Goal: Information Seeking & Learning: Learn about a topic

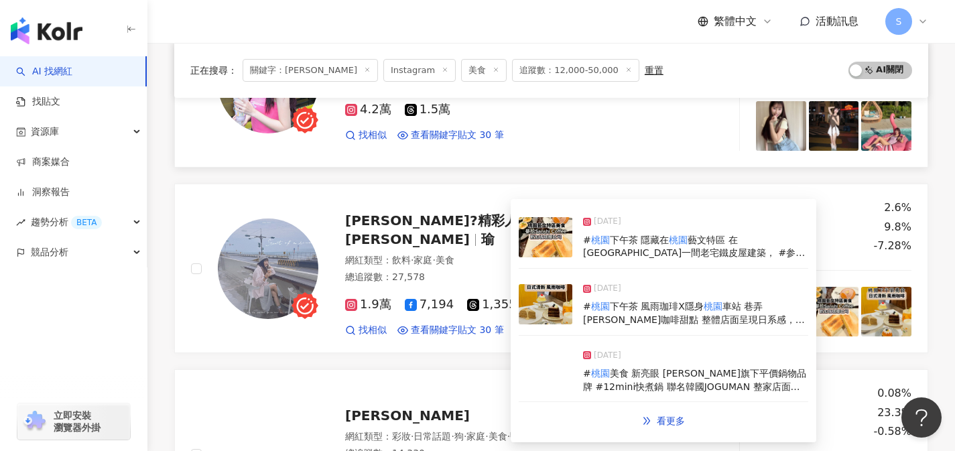
scroll to position [421, 0]
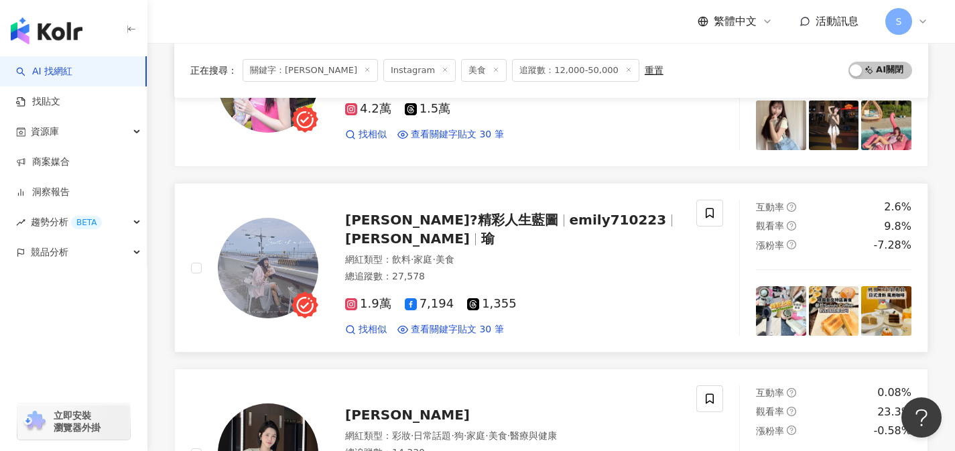
click at [481, 270] on div "總追蹤數 ： 27,578" at bounding box center [512, 276] width 335 height 13
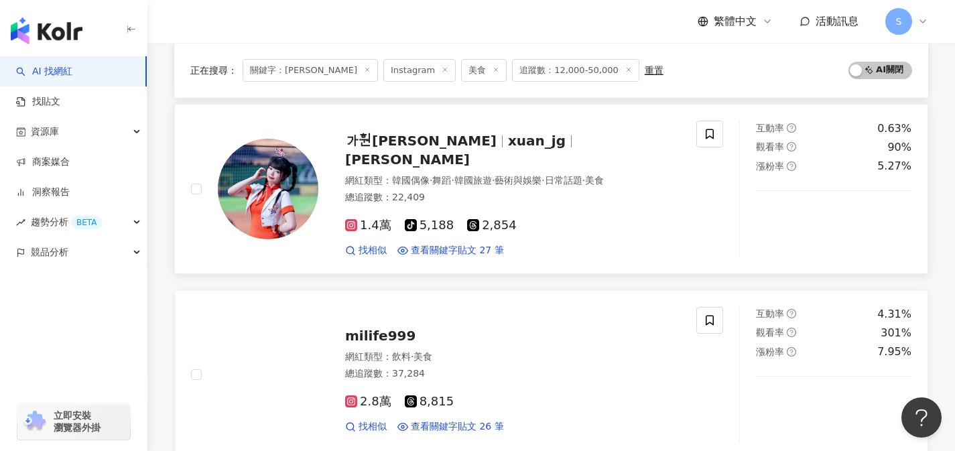
scroll to position [1740, 0]
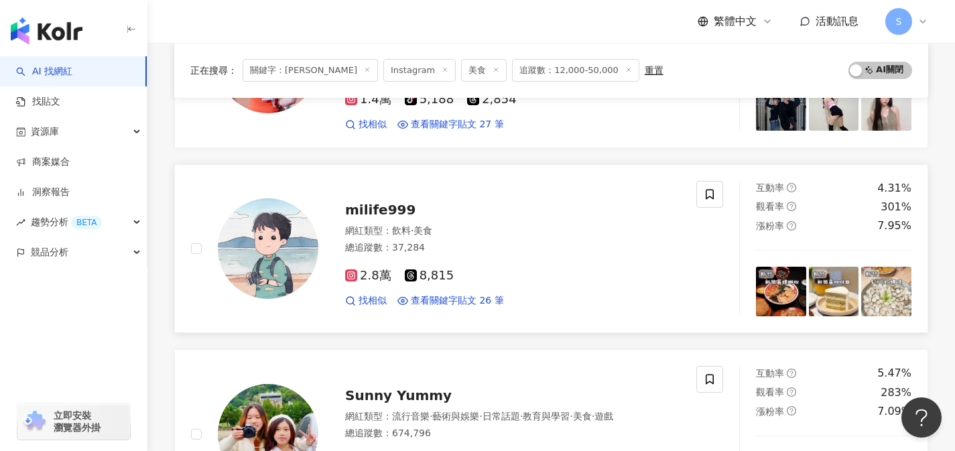
click at [471, 269] on div "2.8萬 8,815" at bounding box center [512, 276] width 335 height 15
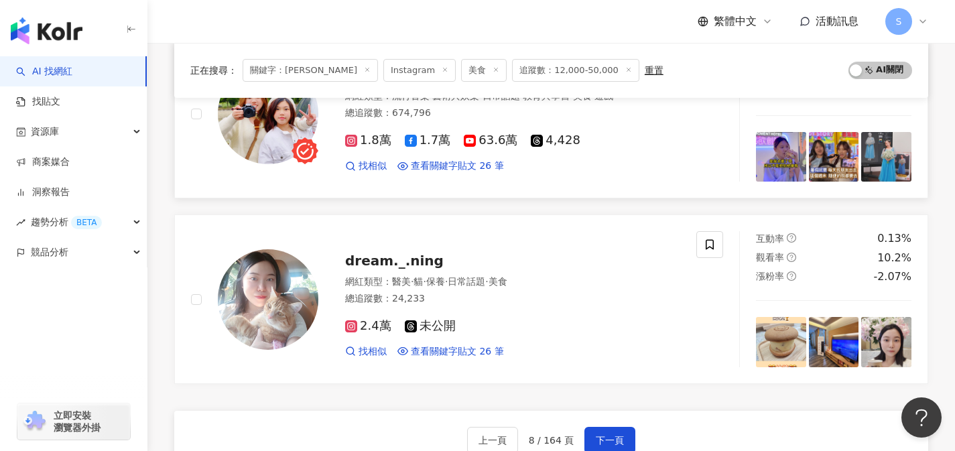
scroll to position [2174, 0]
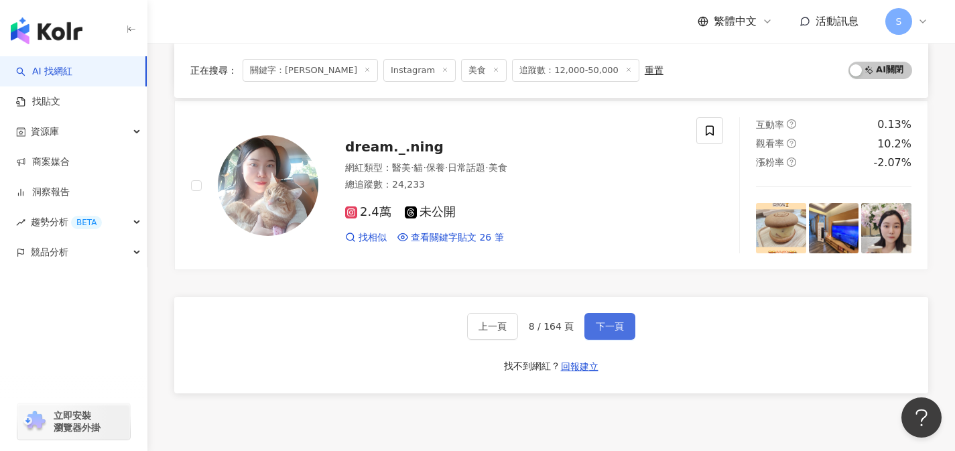
click at [599, 319] on button "下一頁" at bounding box center [610, 326] width 51 height 27
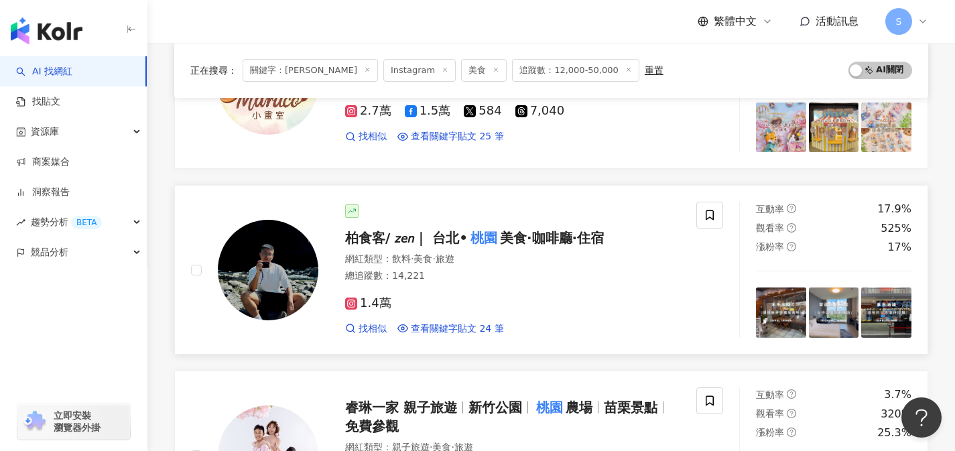
scroll to position [820, 0]
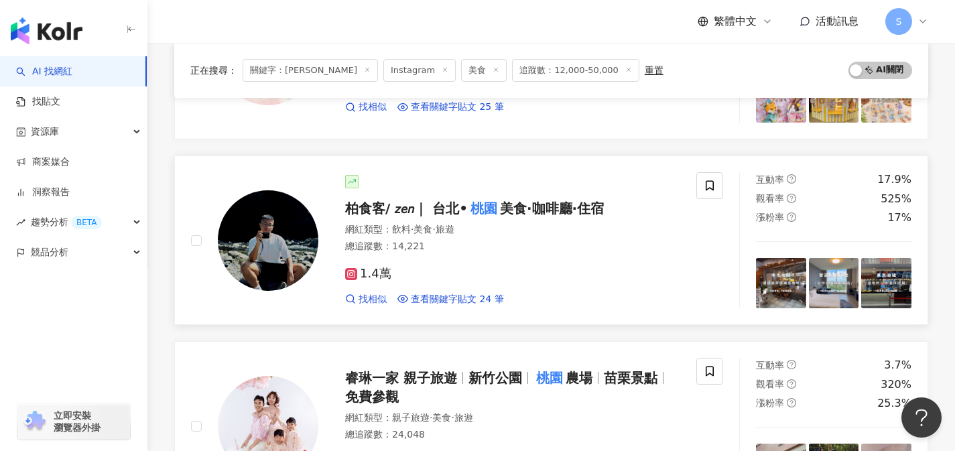
click at [483, 263] on div "1.4萬 找相似 查看關鍵字貼文 24 筆" at bounding box center [512, 281] width 335 height 50
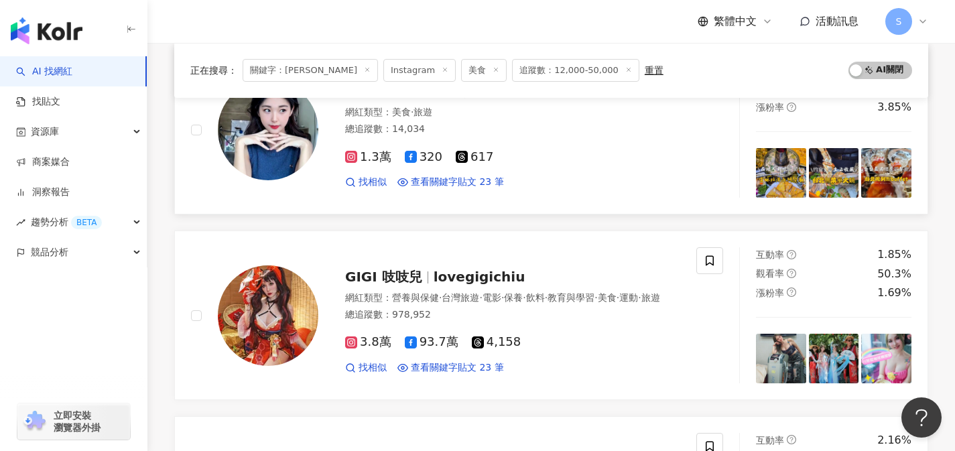
scroll to position [2133, 0]
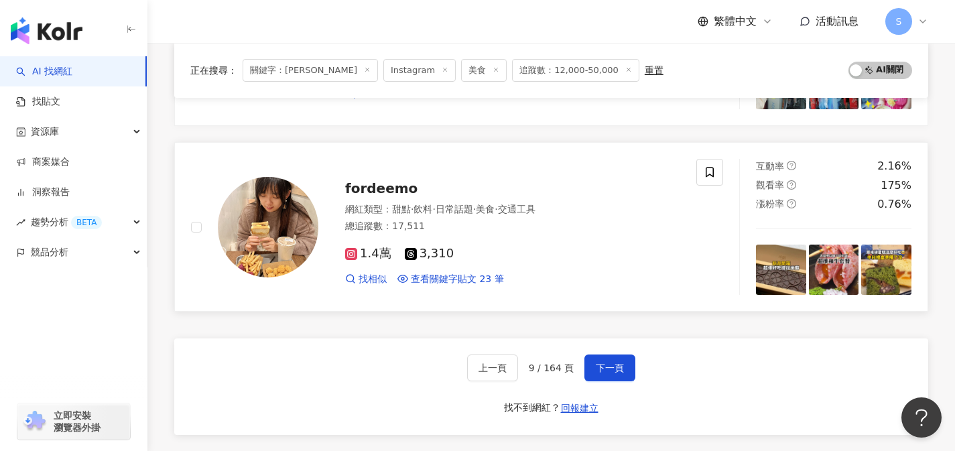
click at [470, 250] on div "1.4萬 3,310" at bounding box center [512, 254] width 335 height 15
click at [601, 369] on span "下一頁" at bounding box center [610, 368] width 28 height 11
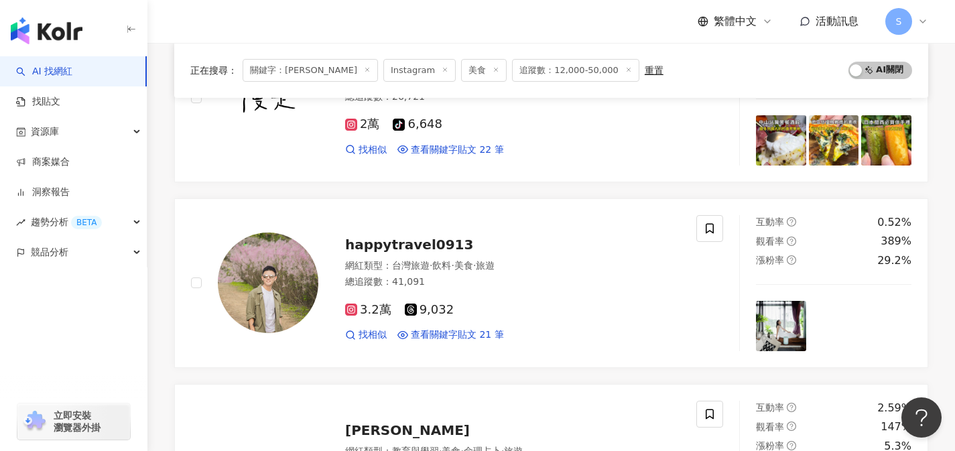
scroll to position [1344, 0]
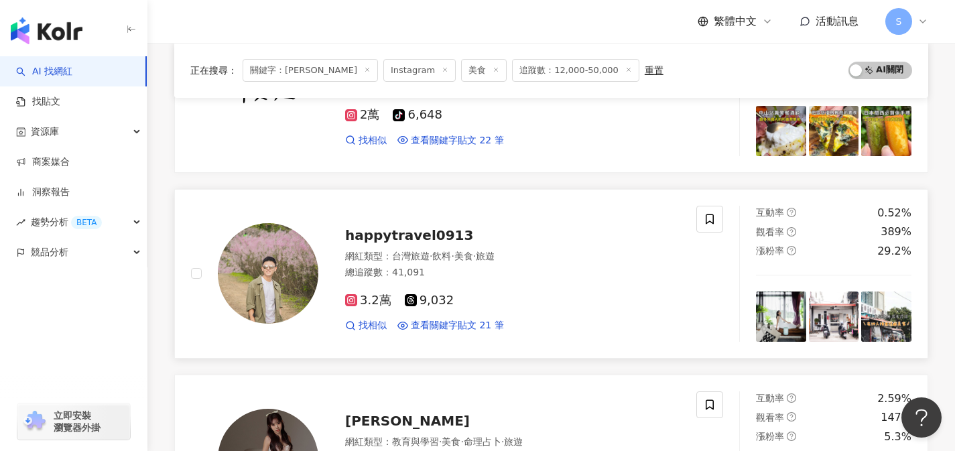
click at [481, 294] on div "3.2萬 9,032" at bounding box center [512, 301] width 335 height 15
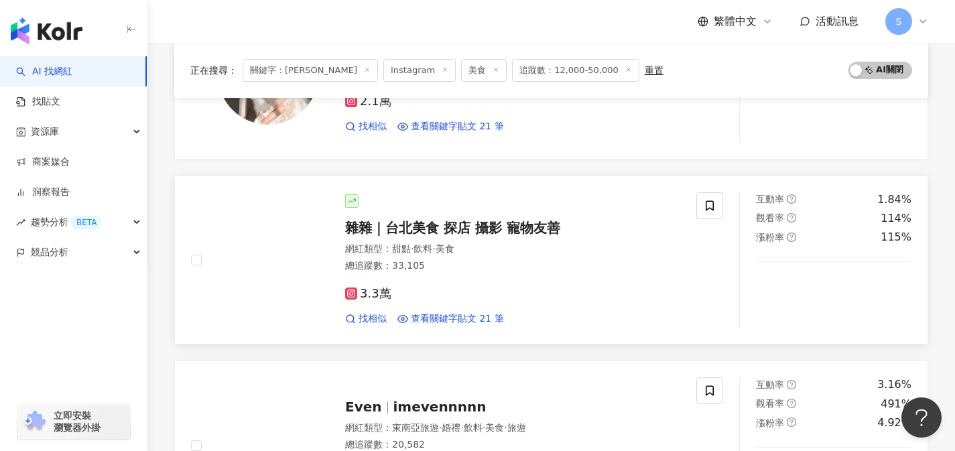
scroll to position [1731, 0]
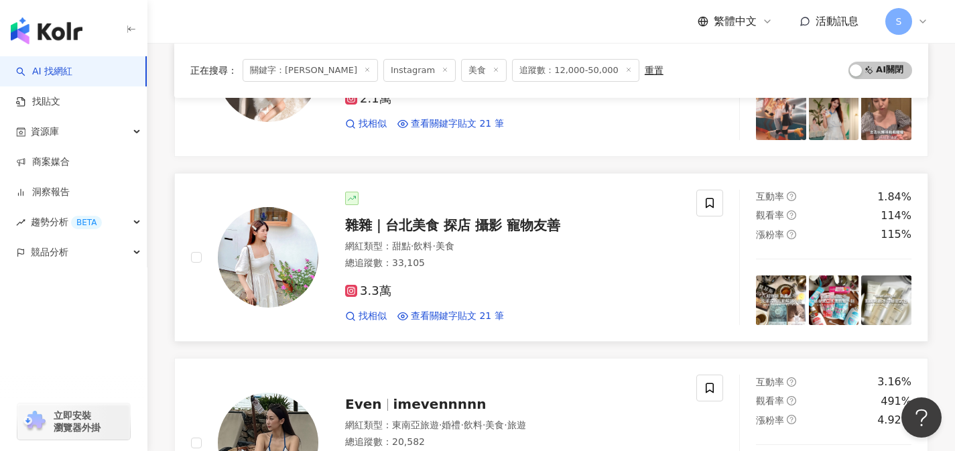
click at [466, 299] on div "3.3萬 找相似 查看關鍵字貼文 21 筆" at bounding box center [512, 299] width 335 height 50
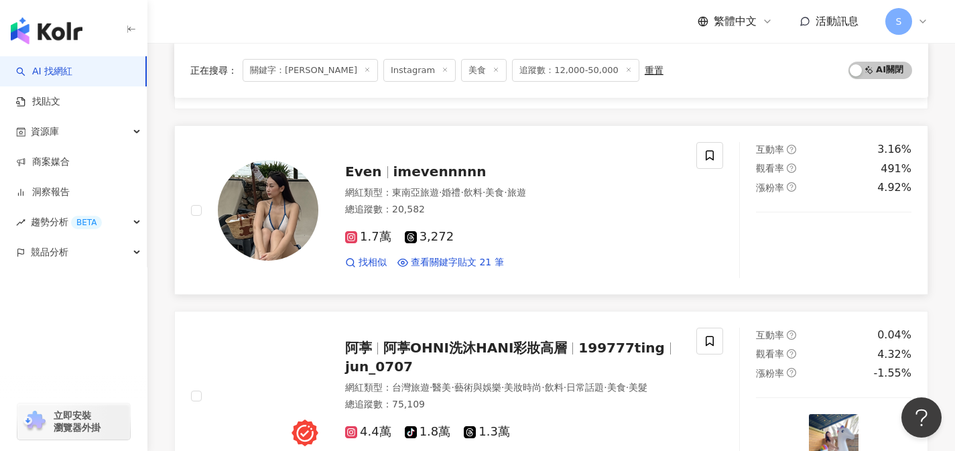
scroll to position [2123, 0]
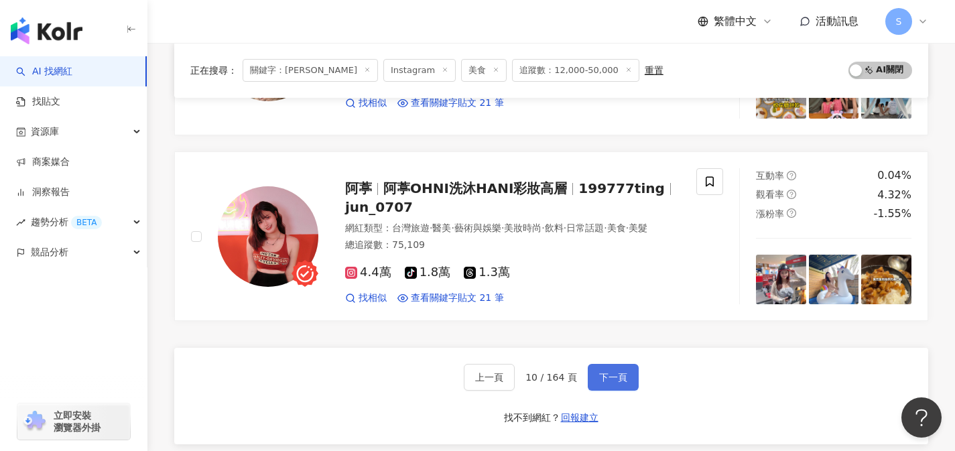
click at [604, 379] on button "下一頁" at bounding box center [613, 377] width 51 height 27
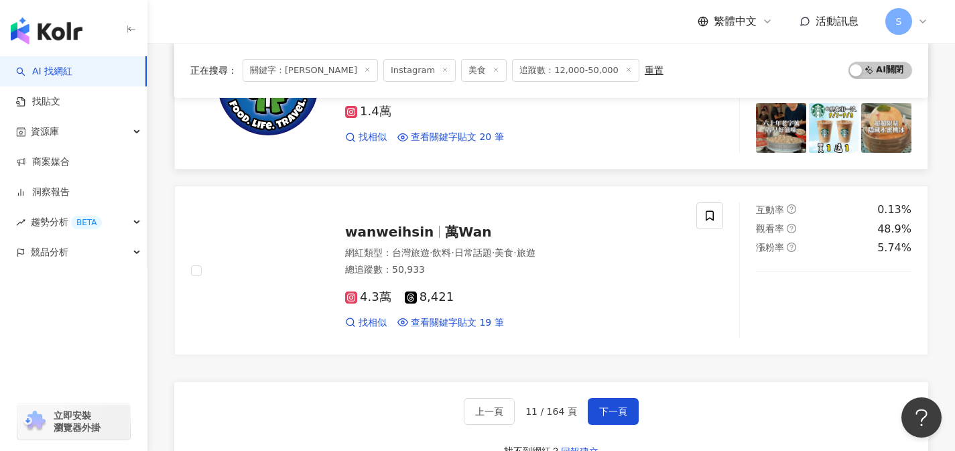
scroll to position [2214, 0]
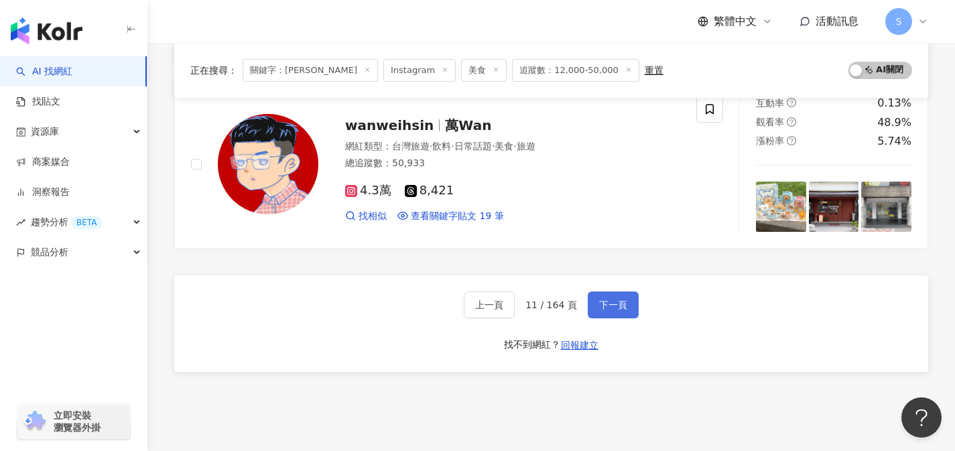
click at [615, 312] on button "下一頁" at bounding box center [613, 305] width 51 height 27
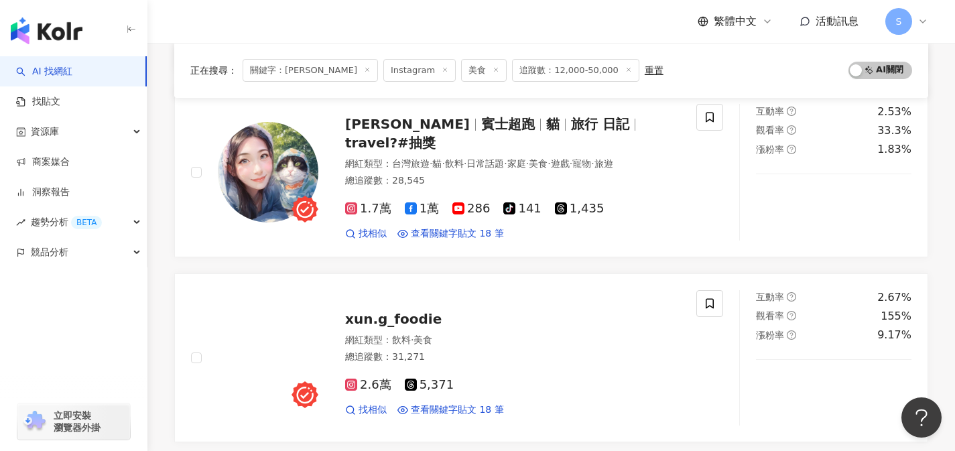
scroll to position [2117, 0]
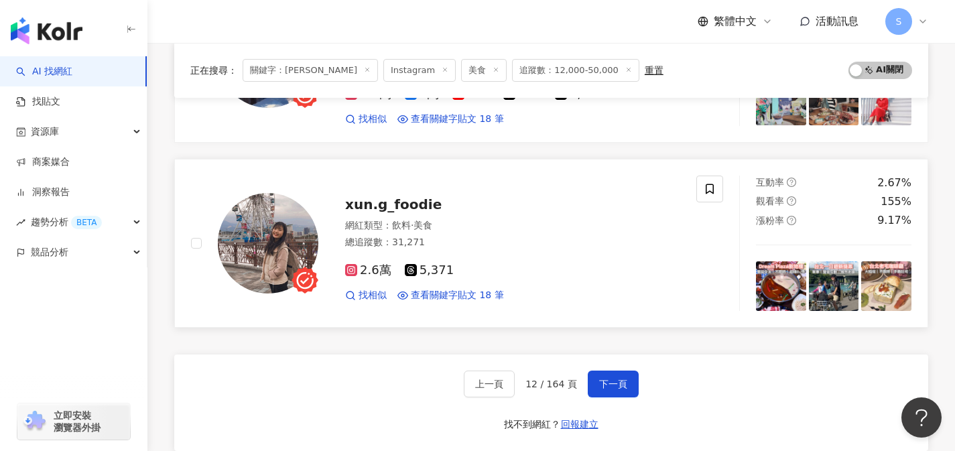
click at [651, 280] on div "2.6萬 5,371 找相似 查看關鍵字貼文 18 筆" at bounding box center [512, 278] width 335 height 50
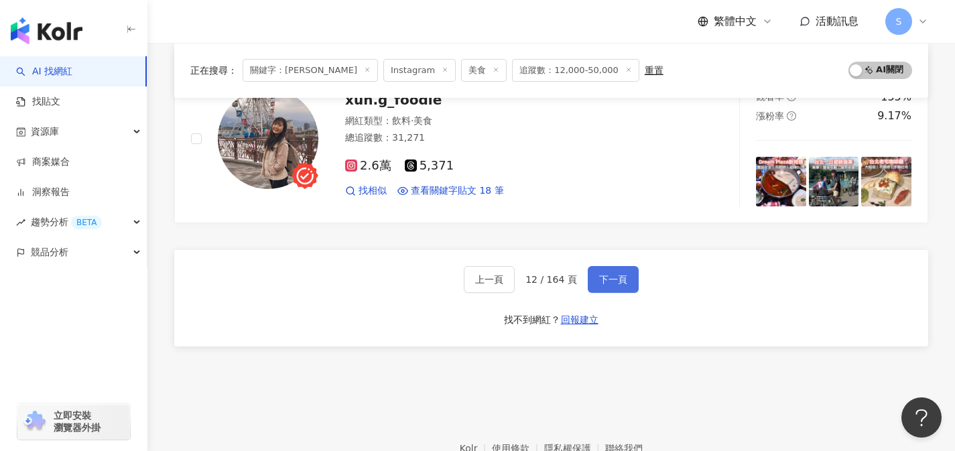
click at [618, 286] on button "下一頁" at bounding box center [613, 279] width 51 height 27
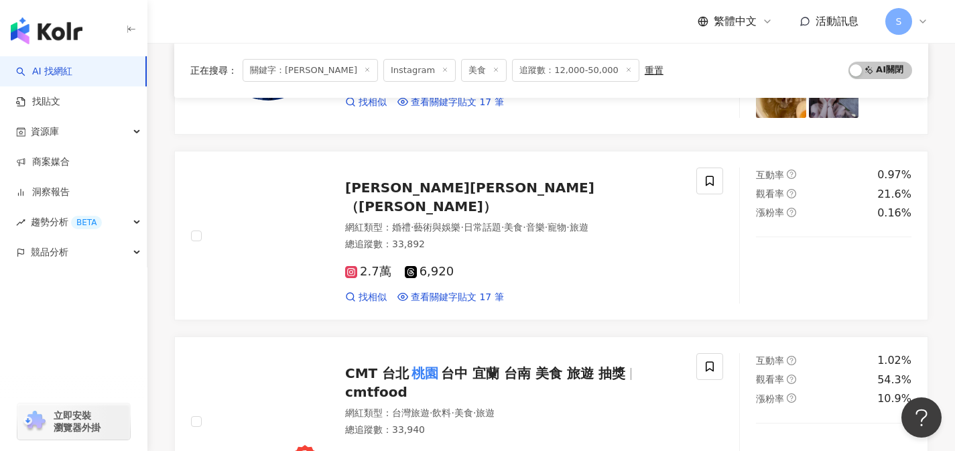
scroll to position [2112, 0]
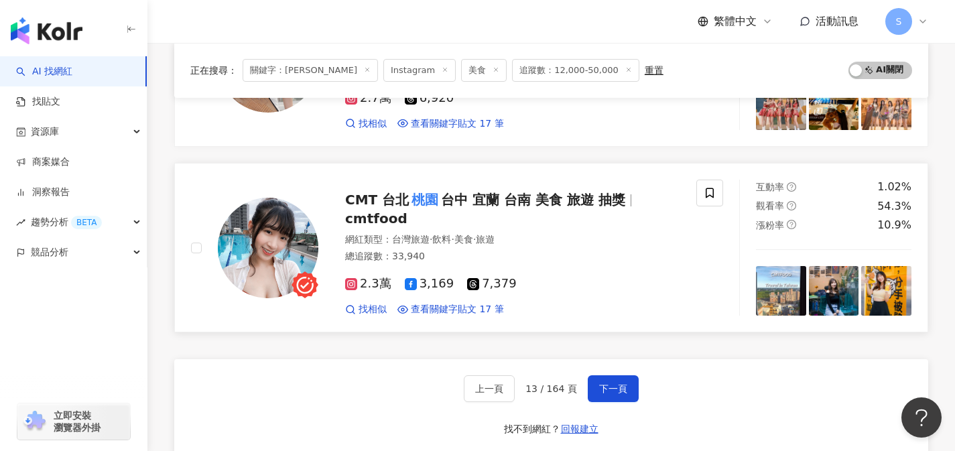
click at [666, 291] on div "2.3萬 3,169 7,379" at bounding box center [512, 284] width 335 height 15
click at [628, 383] on button "下一頁" at bounding box center [613, 388] width 51 height 27
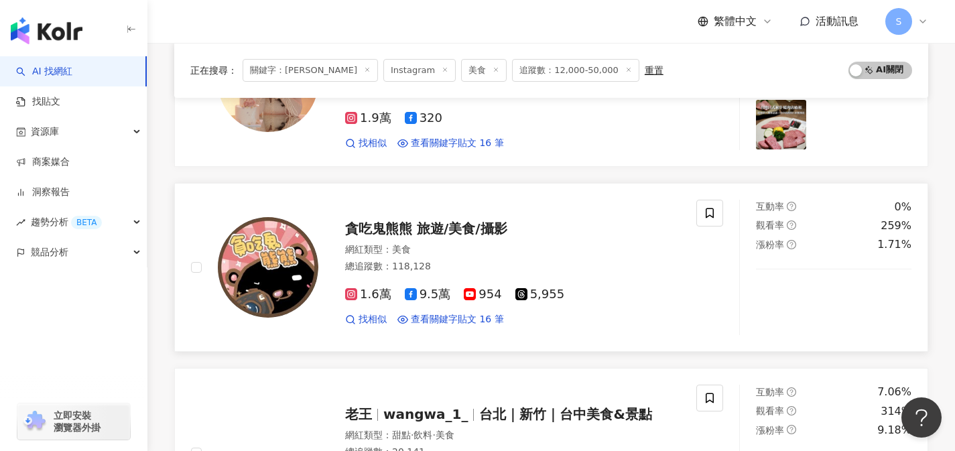
scroll to position [1254, 0]
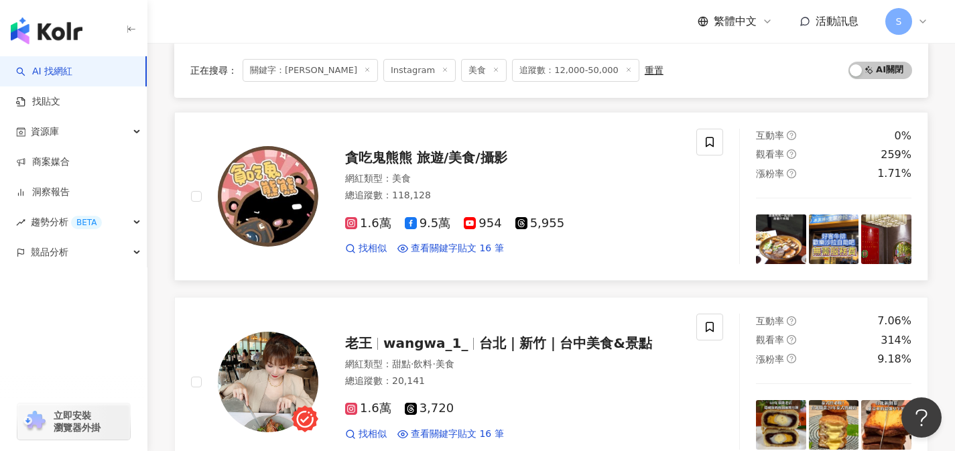
click at [603, 242] on div "找相似 查看關鍵字貼文 16 筆" at bounding box center [512, 248] width 335 height 13
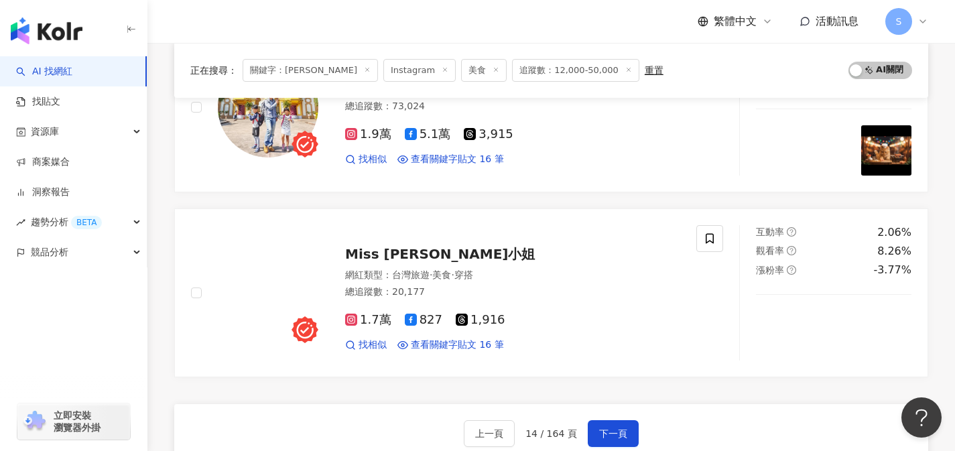
scroll to position [2205, 0]
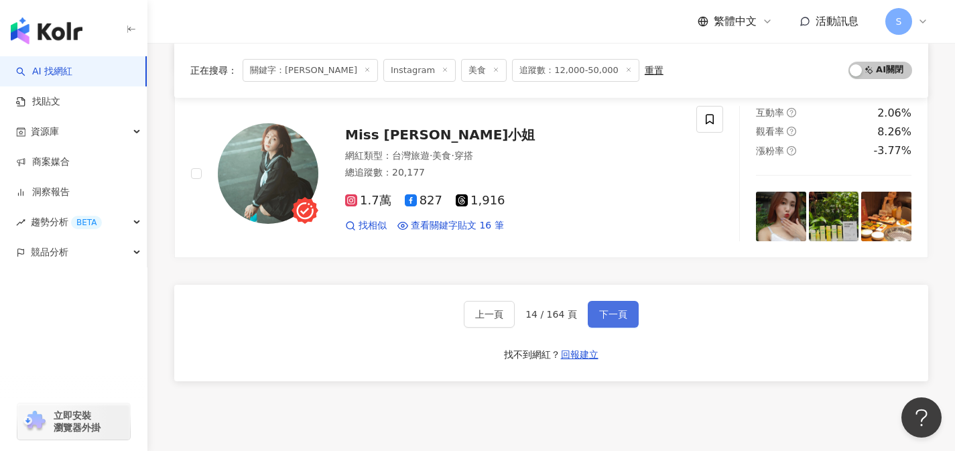
click at [599, 314] on span "下一頁" at bounding box center [613, 314] width 28 height 11
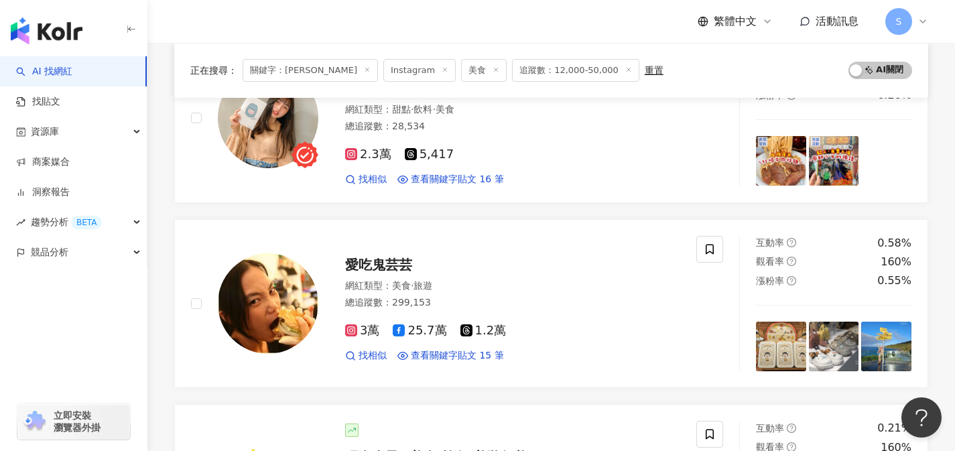
scroll to position [1685, 0]
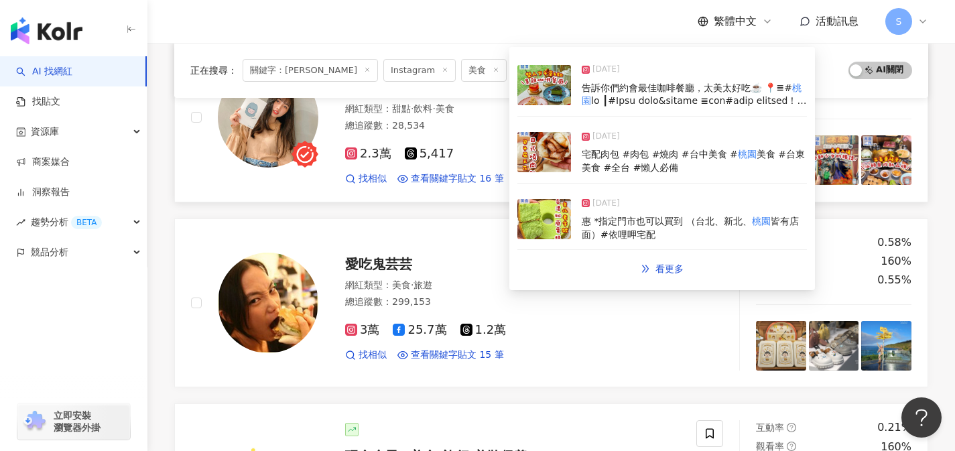
click at [479, 147] on div "2.3萬 5,417" at bounding box center [512, 154] width 335 height 15
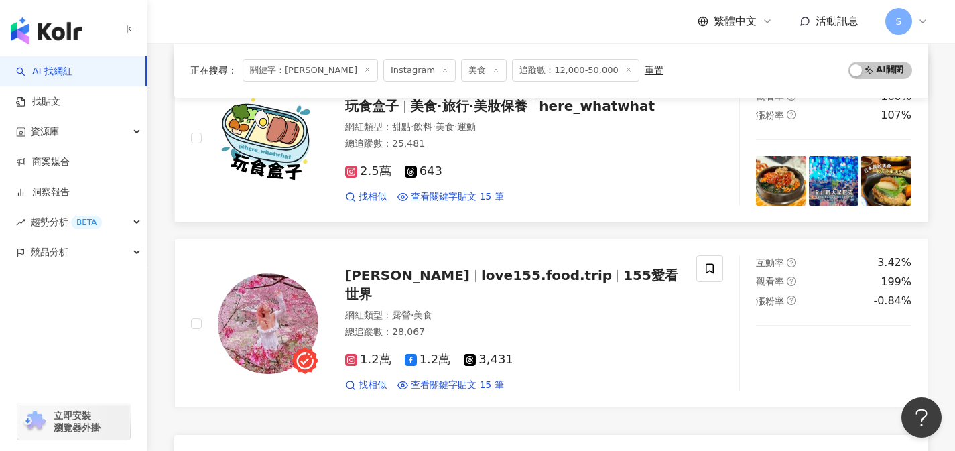
scroll to position [2278, 0]
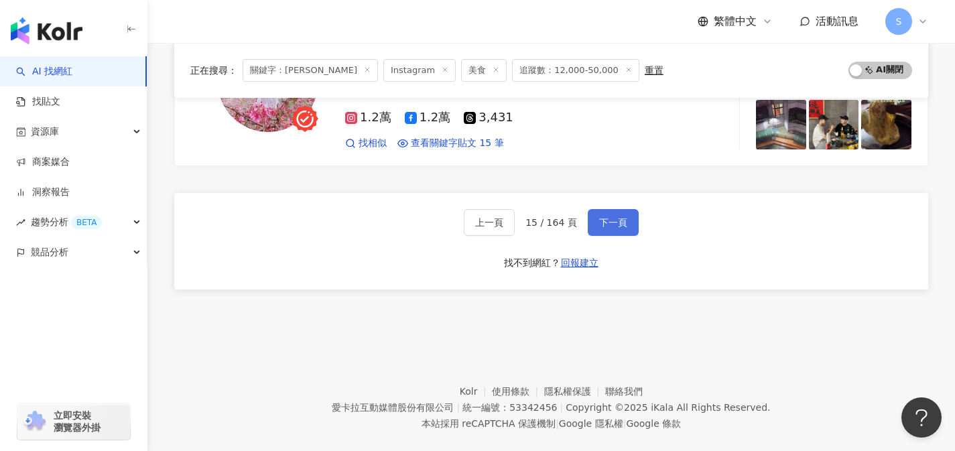
click at [615, 231] on button "下一頁" at bounding box center [613, 222] width 51 height 27
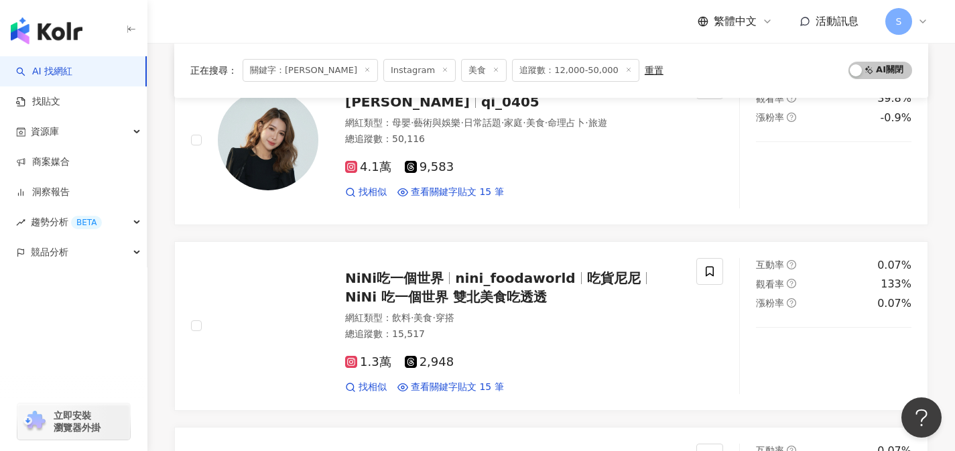
scroll to position [434, 0]
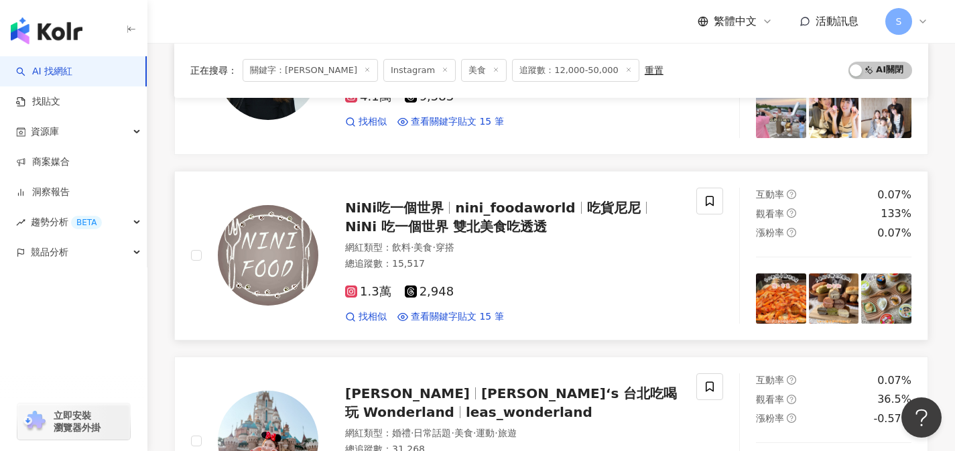
click at [473, 292] on div "1.3萬 2,948" at bounding box center [512, 292] width 335 height 15
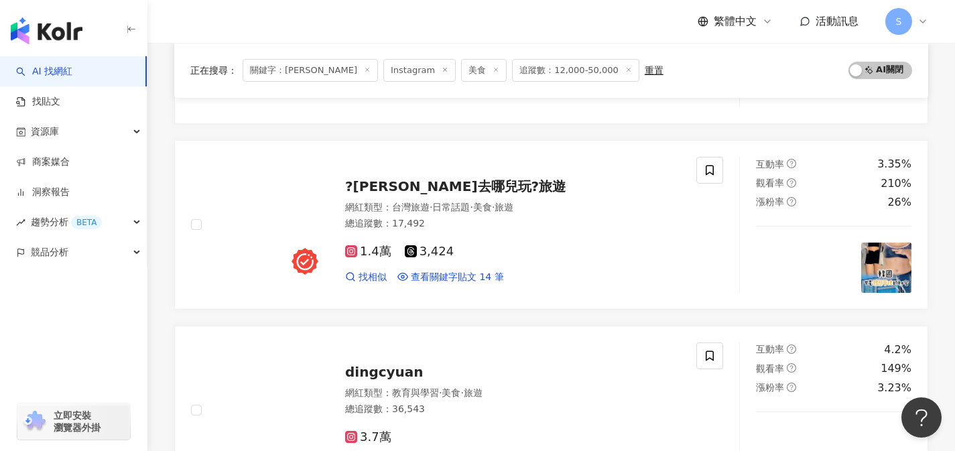
scroll to position [1956, 0]
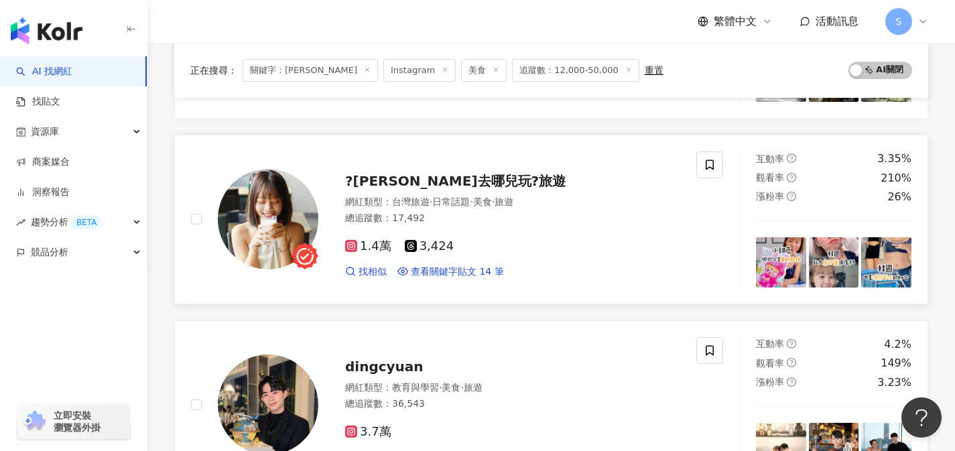
click at [490, 229] on div "1.4萬 3,424 找相似 查看關鍵字貼文 14 筆" at bounding box center [512, 254] width 335 height 50
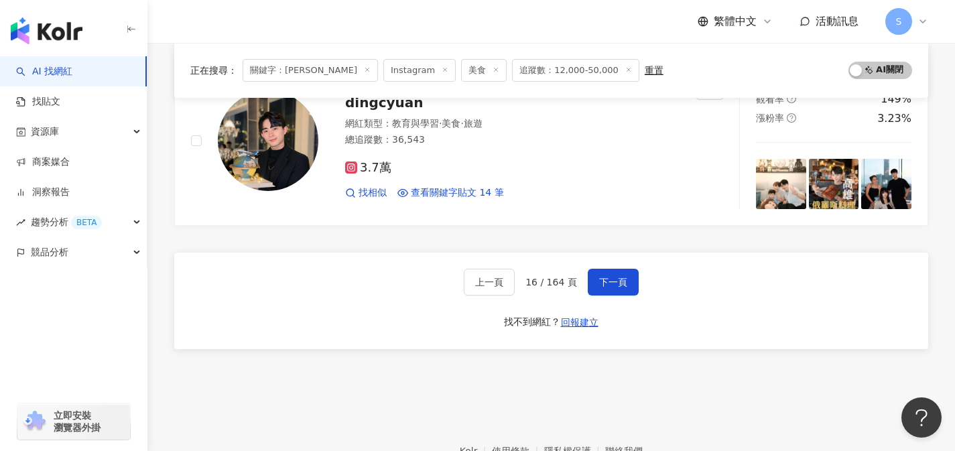
scroll to position [2220, 0]
click at [616, 282] on span "下一頁" at bounding box center [613, 282] width 28 height 11
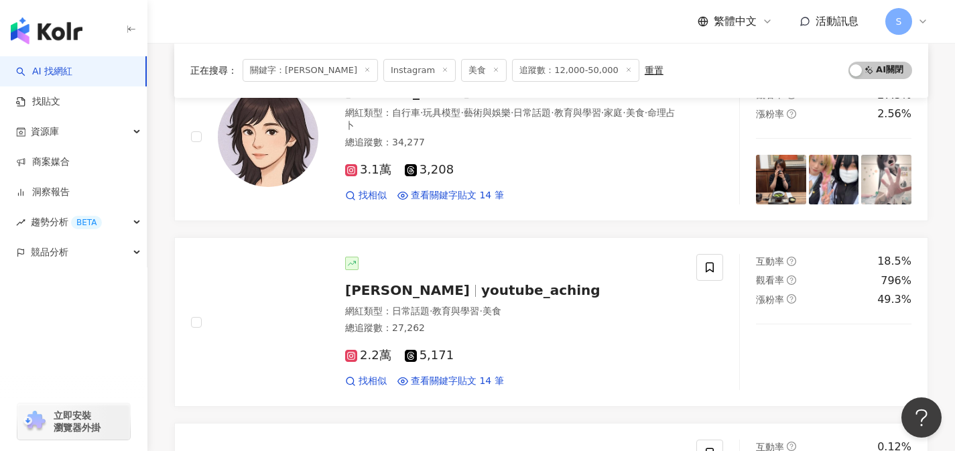
scroll to position [1374, 0]
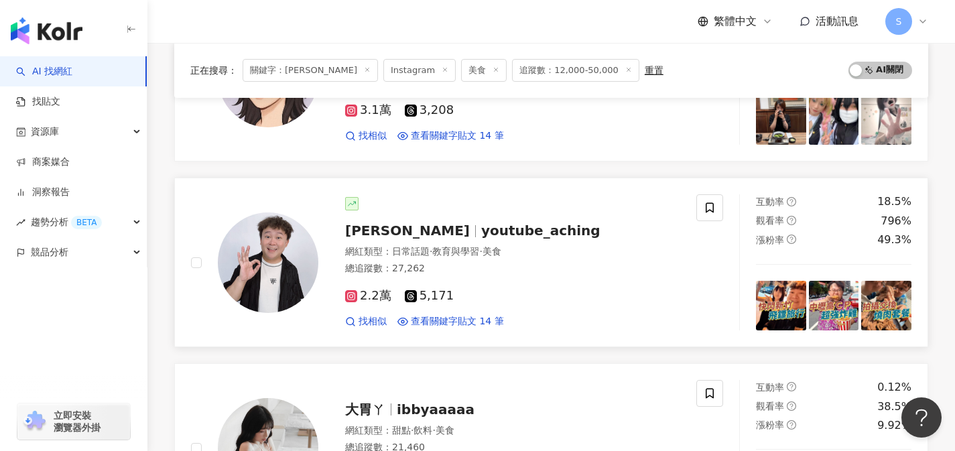
click at [461, 278] on div "2.2萬 5,171 找相似 查看關鍵字貼文 14 筆" at bounding box center [512, 303] width 335 height 50
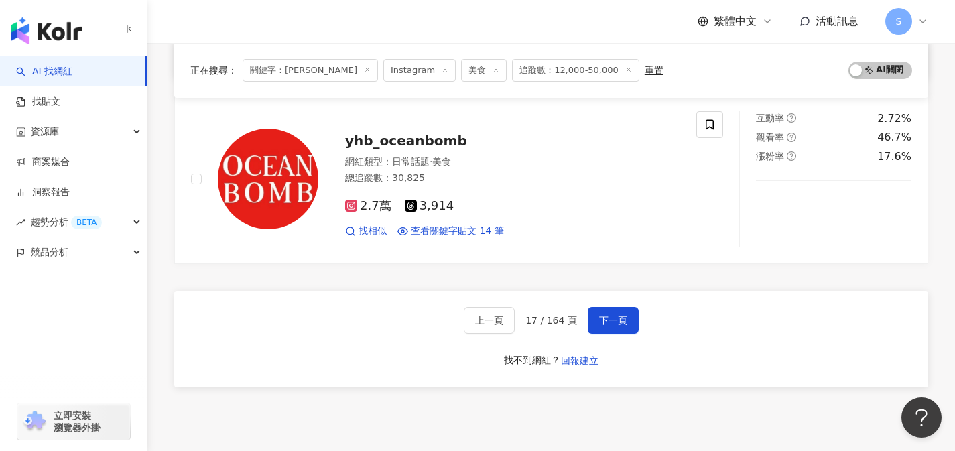
scroll to position [2200, 0]
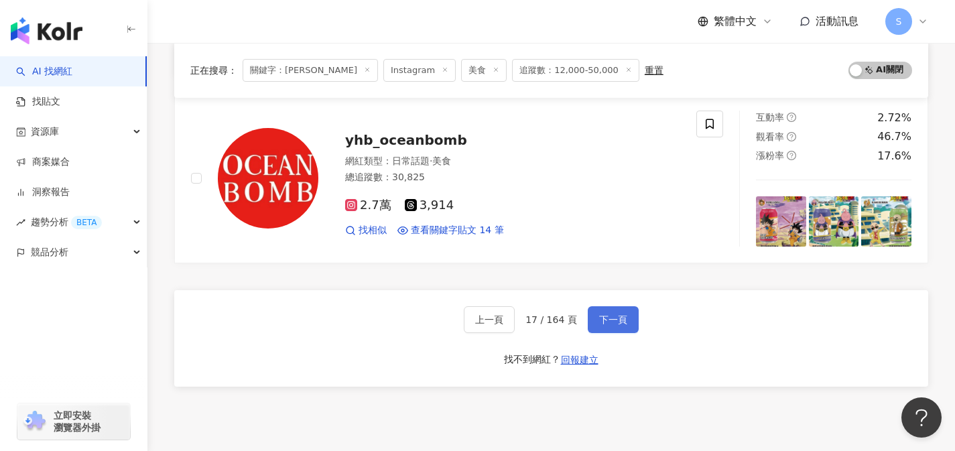
click at [628, 306] on button "下一頁" at bounding box center [613, 319] width 51 height 27
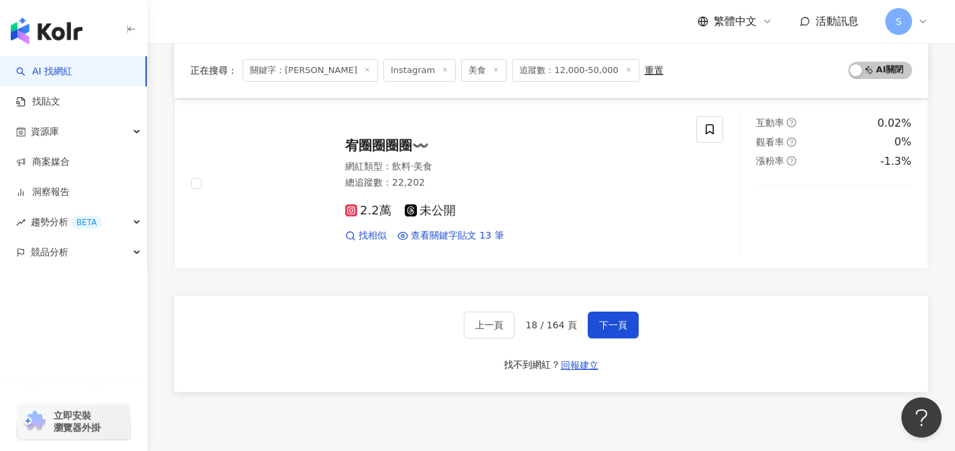
scroll to position [2208, 0]
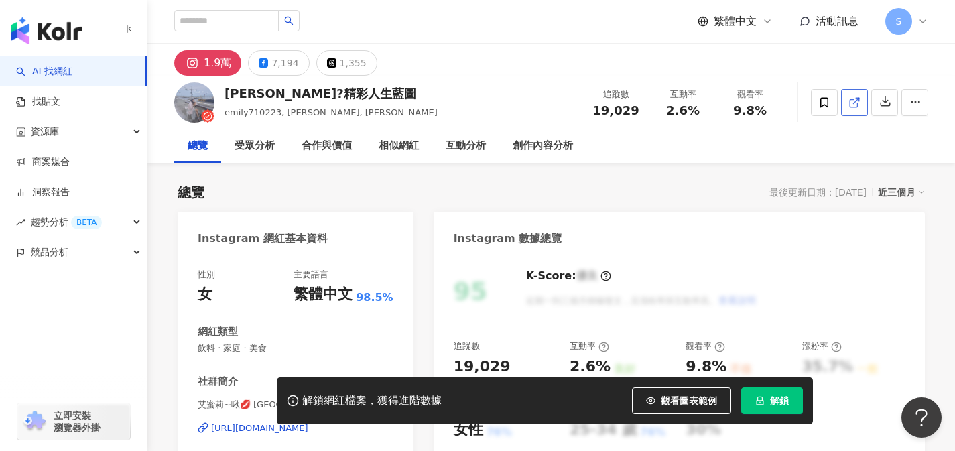
click at [851, 109] on span at bounding box center [855, 102] width 12 height 14
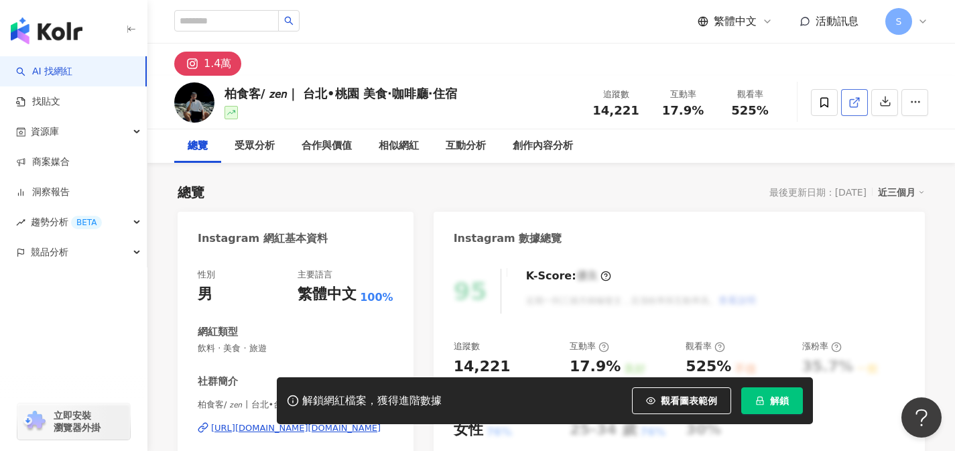
click at [849, 109] on link at bounding box center [854, 102] width 27 height 27
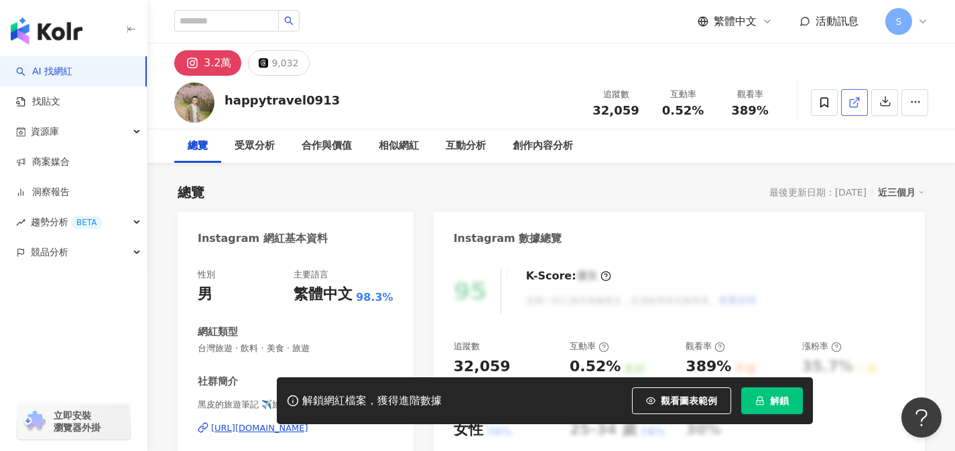
click at [854, 103] on icon at bounding box center [855, 103] width 12 height 12
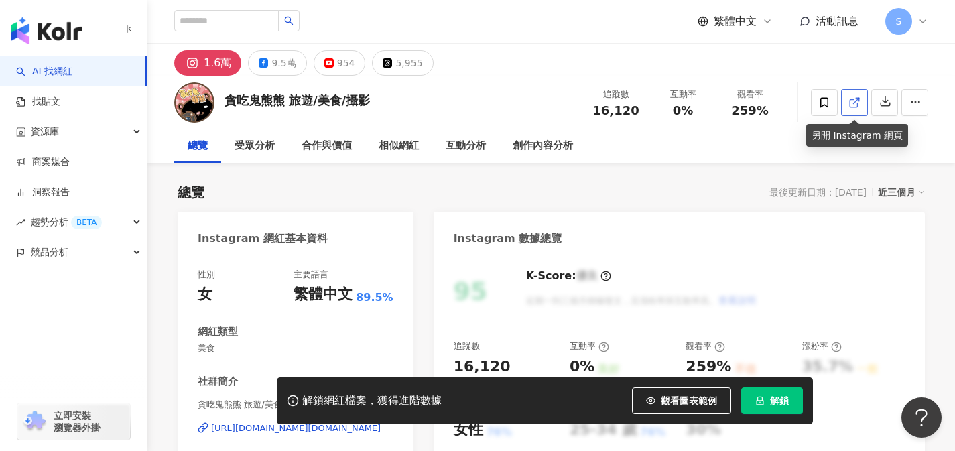
click at [856, 111] on link at bounding box center [854, 102] width 27 height 27
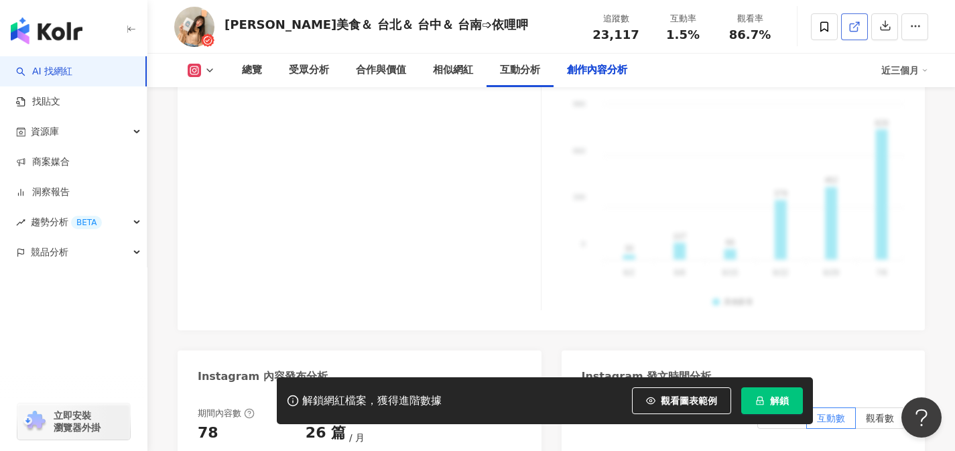
scroll to position [3831, 0]
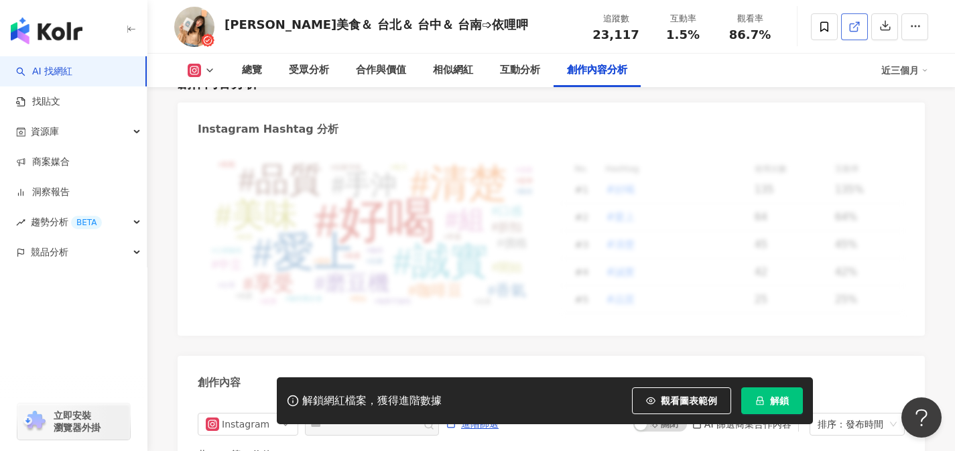
click at [857, 30] on icon at bounding box center [853, 26] width 7 height 7
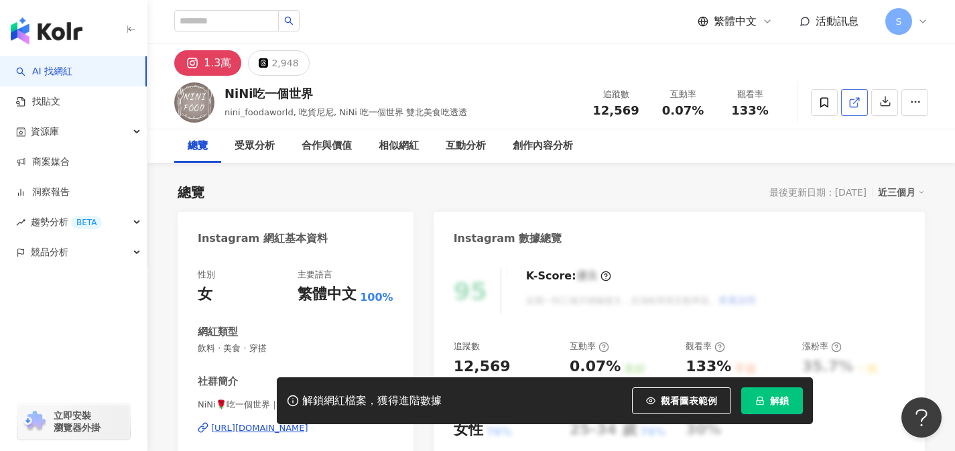
click at [853, 110] on link at bounding box center [854, 102] width 27 height 27
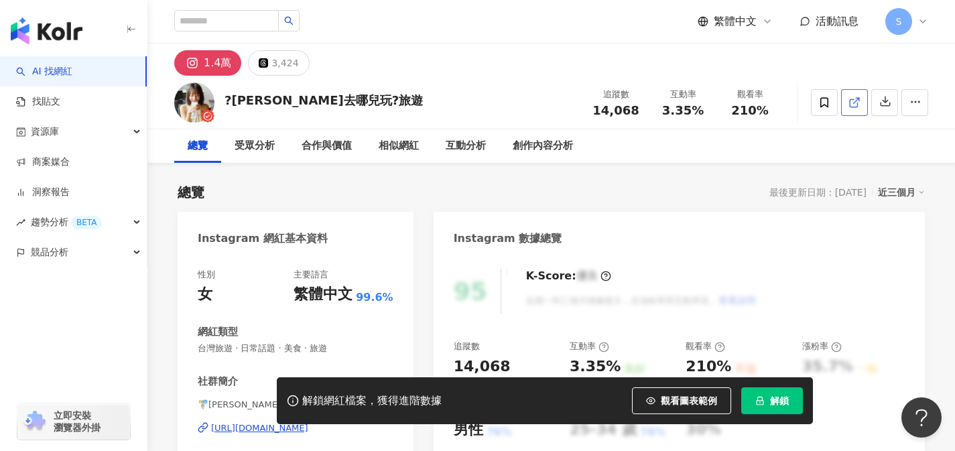
click at [851, 111] on link at bounding box center [854, 102] width 27 height 27
